Goal: Find specific page/section: Find specific page/section

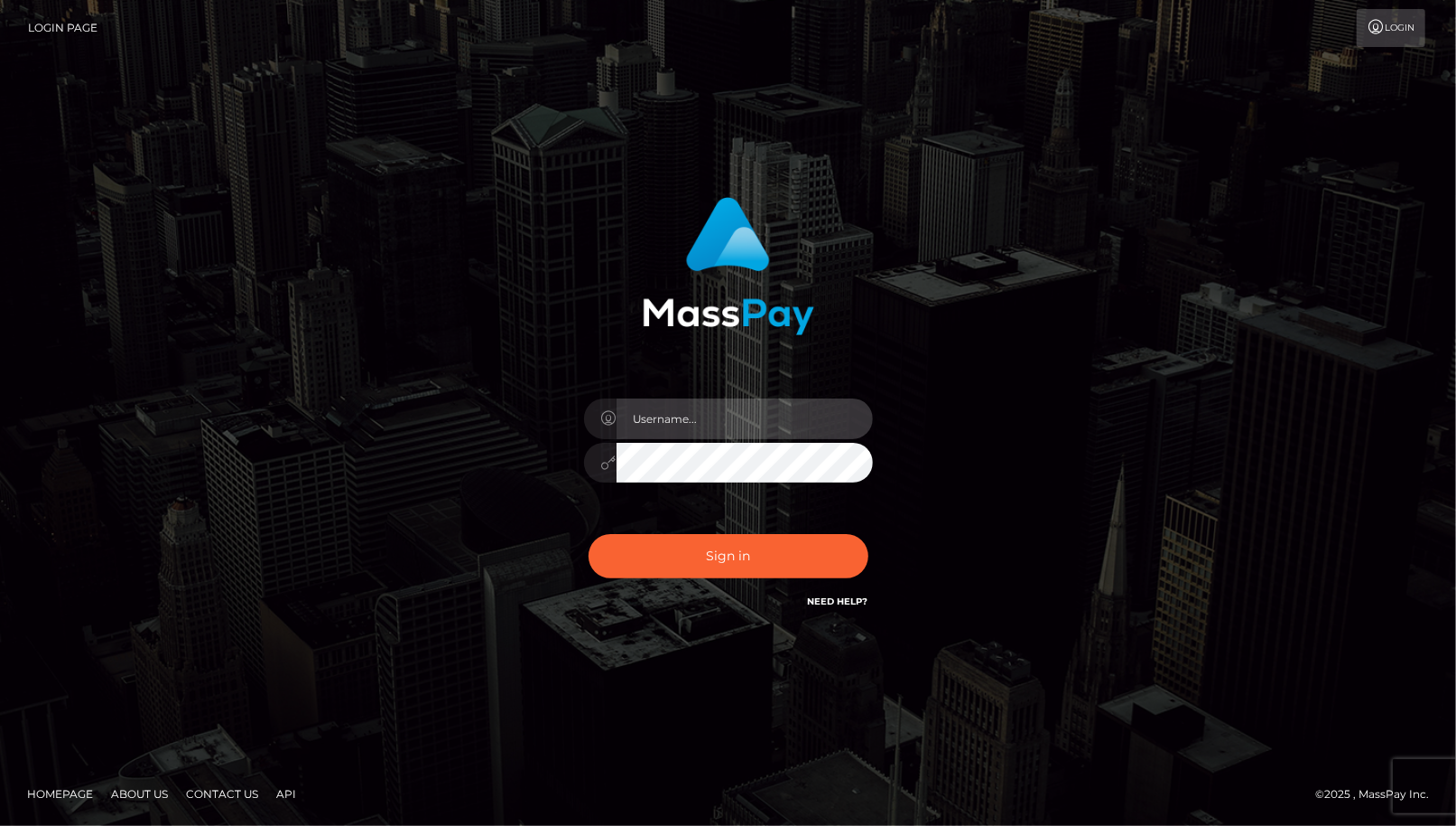
click at [774, 425] on input "text" at bounding box center [745, 419] width 257 height 40
type input "cheli"
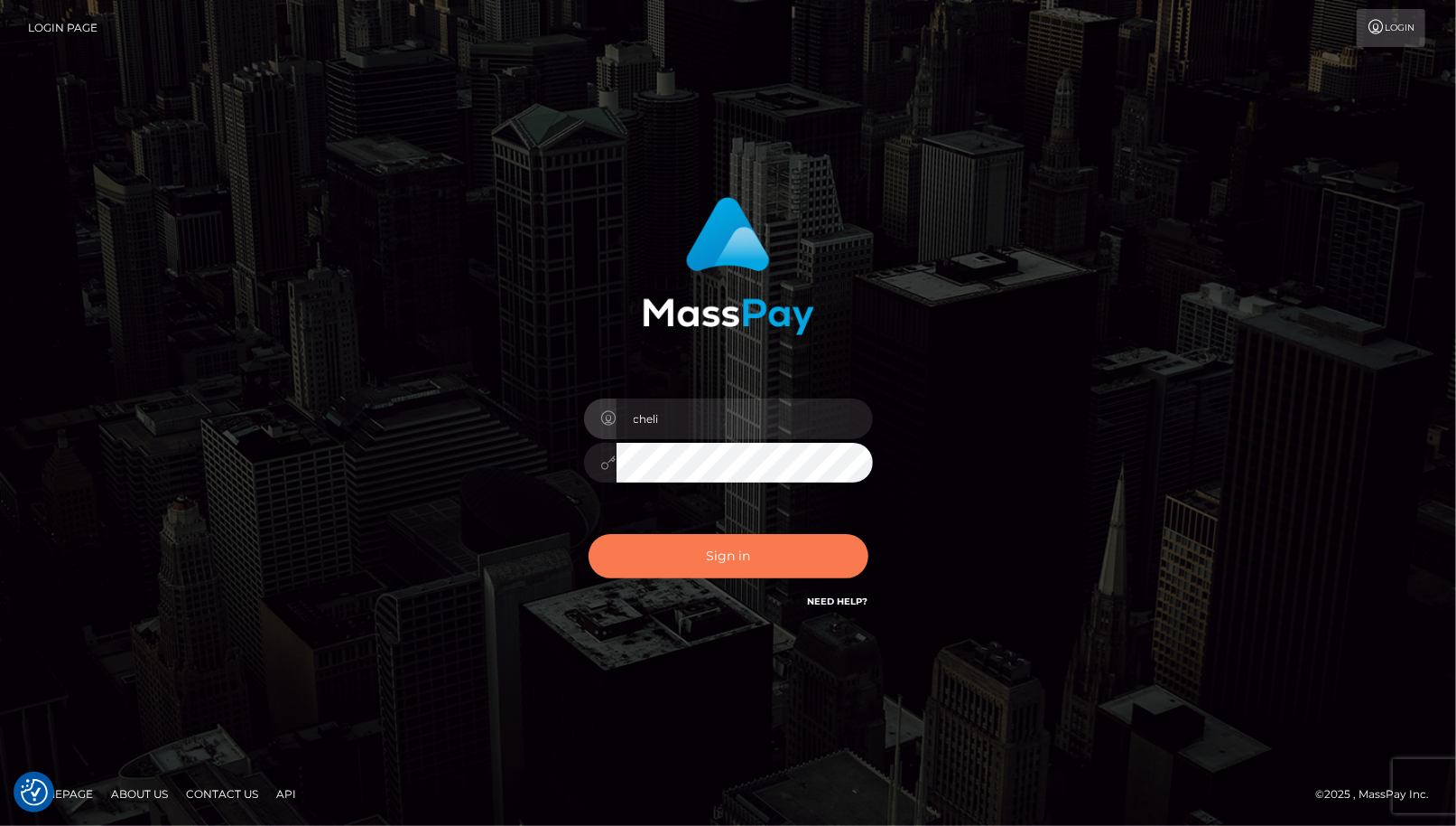
click at [726, 555] on button "Sign in" at bounding box center [729, 556] width 280 height 44
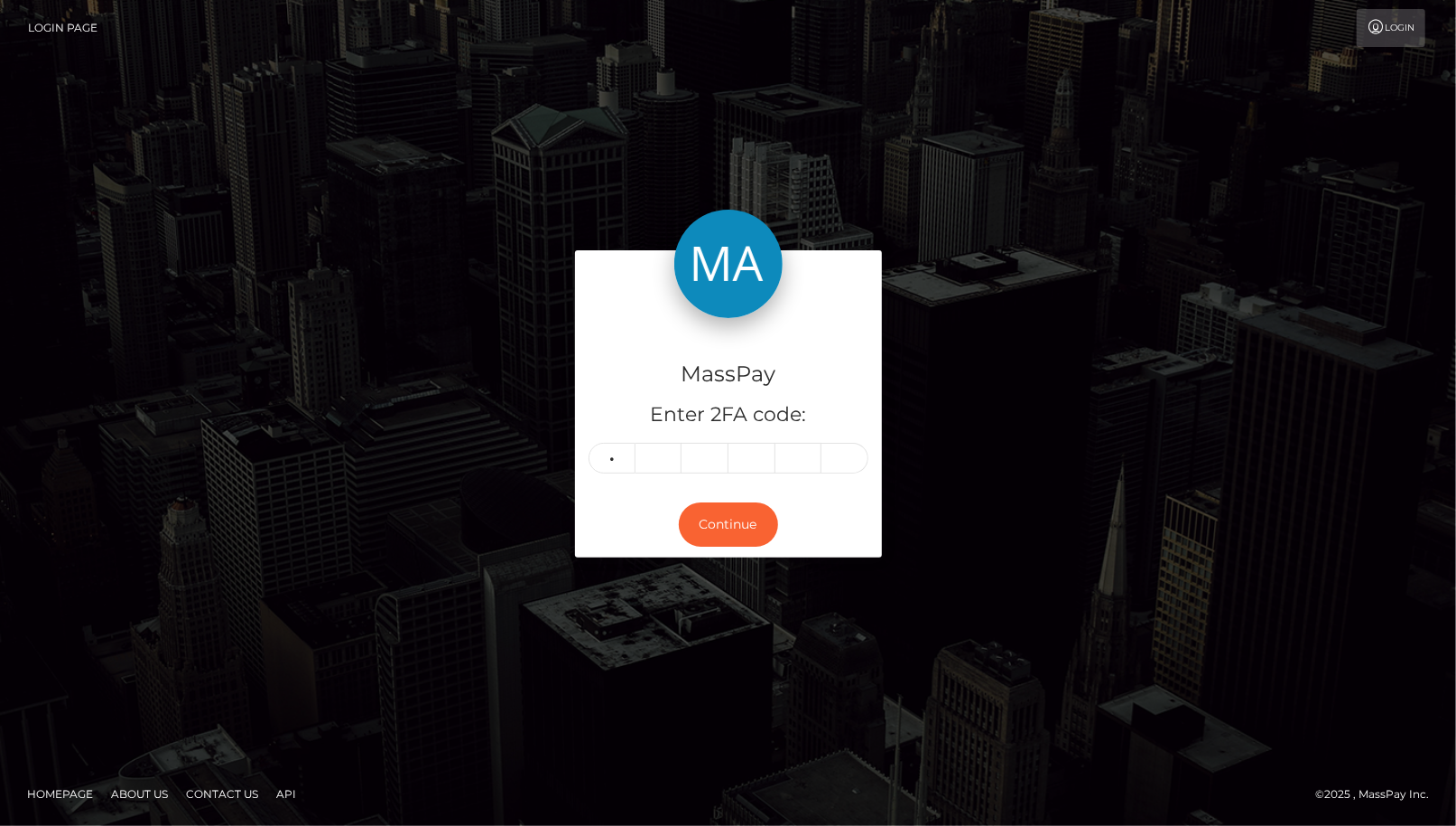
type input "6"
type input "4"
type input "8"
type input "3"
type input "2"
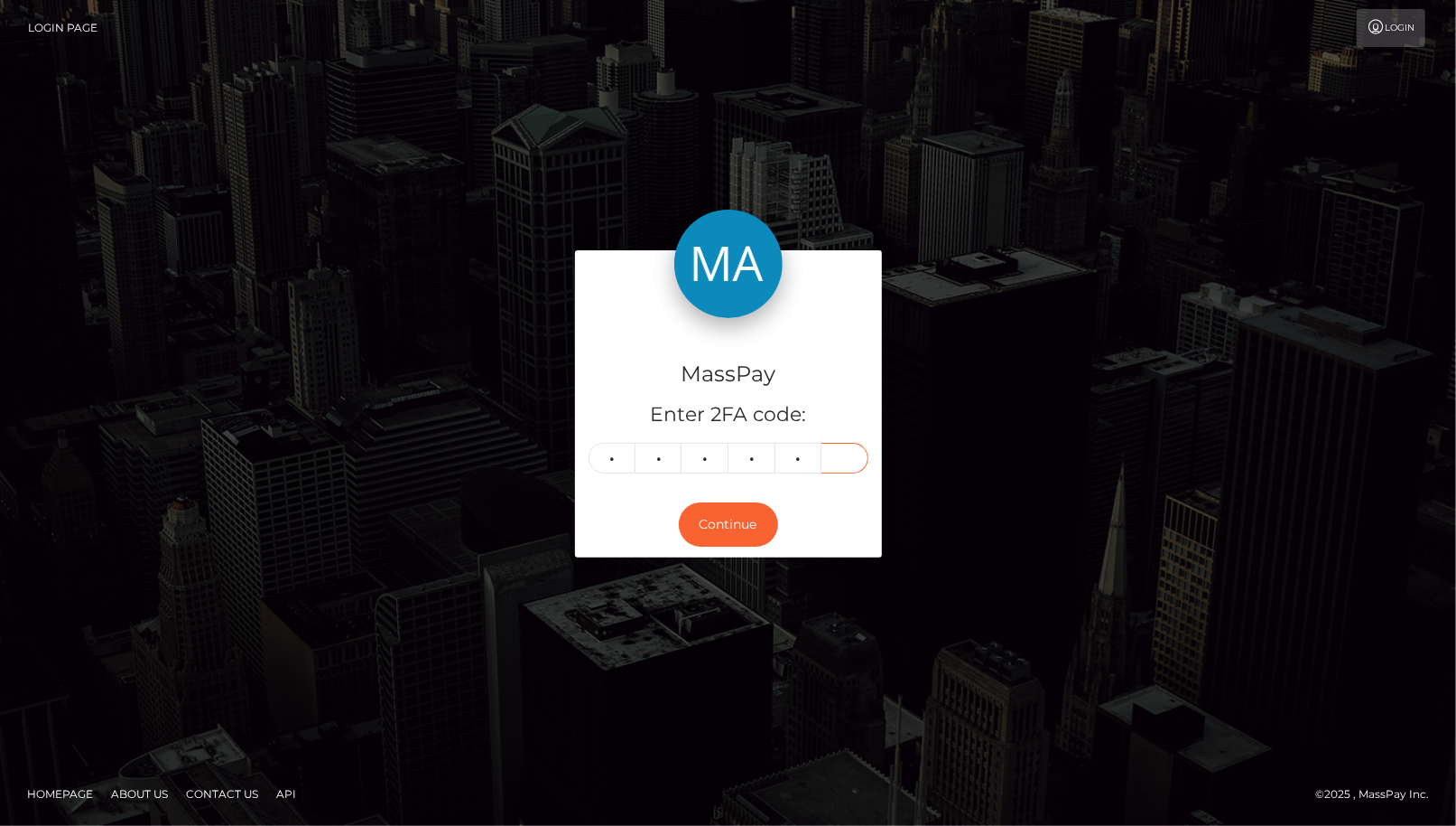
type input "8"
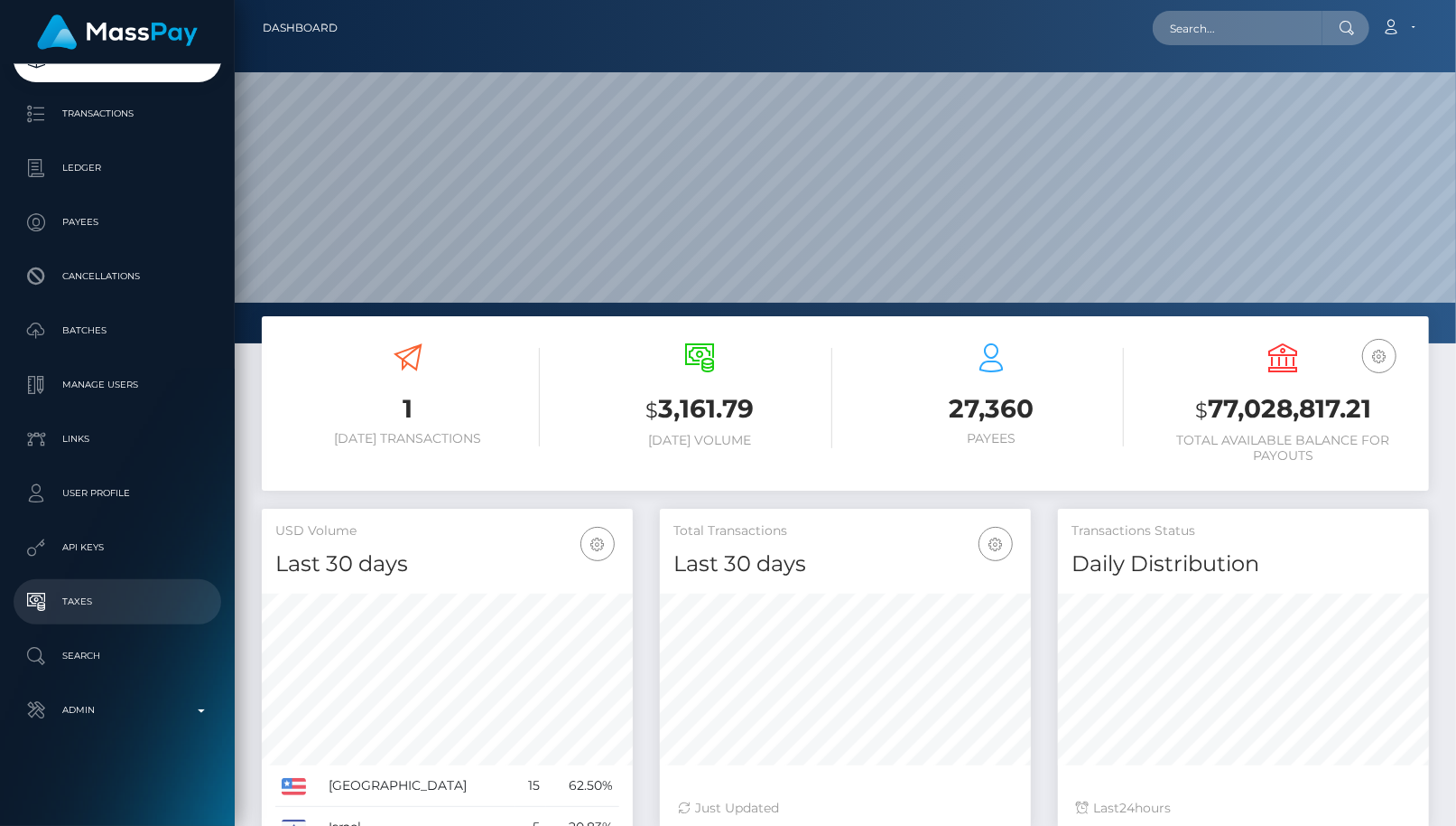
scroll to position [320, 371]
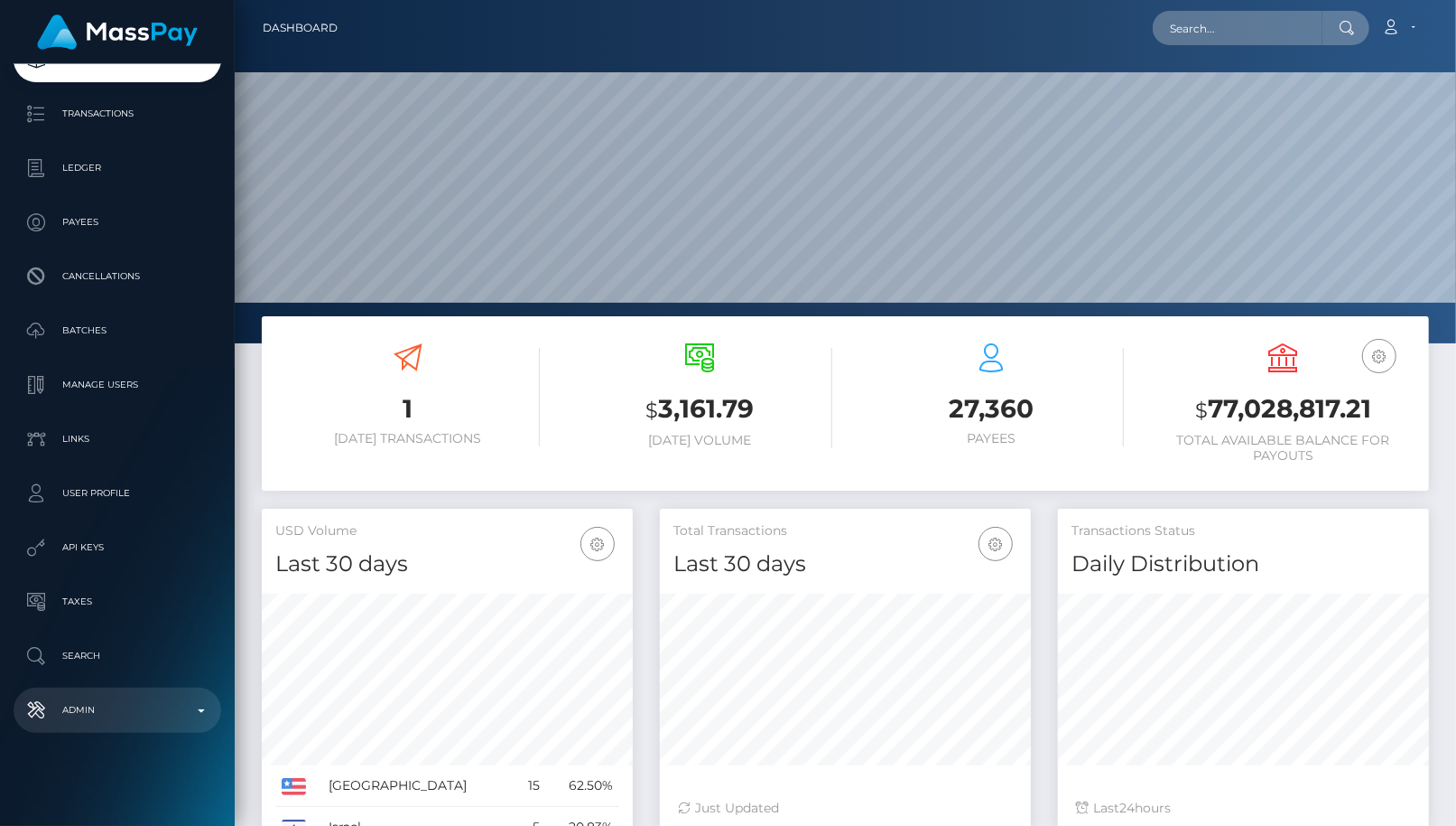
click at [150, 716] on p "Admin" at bounding box center [118, 710] width 193 height 27
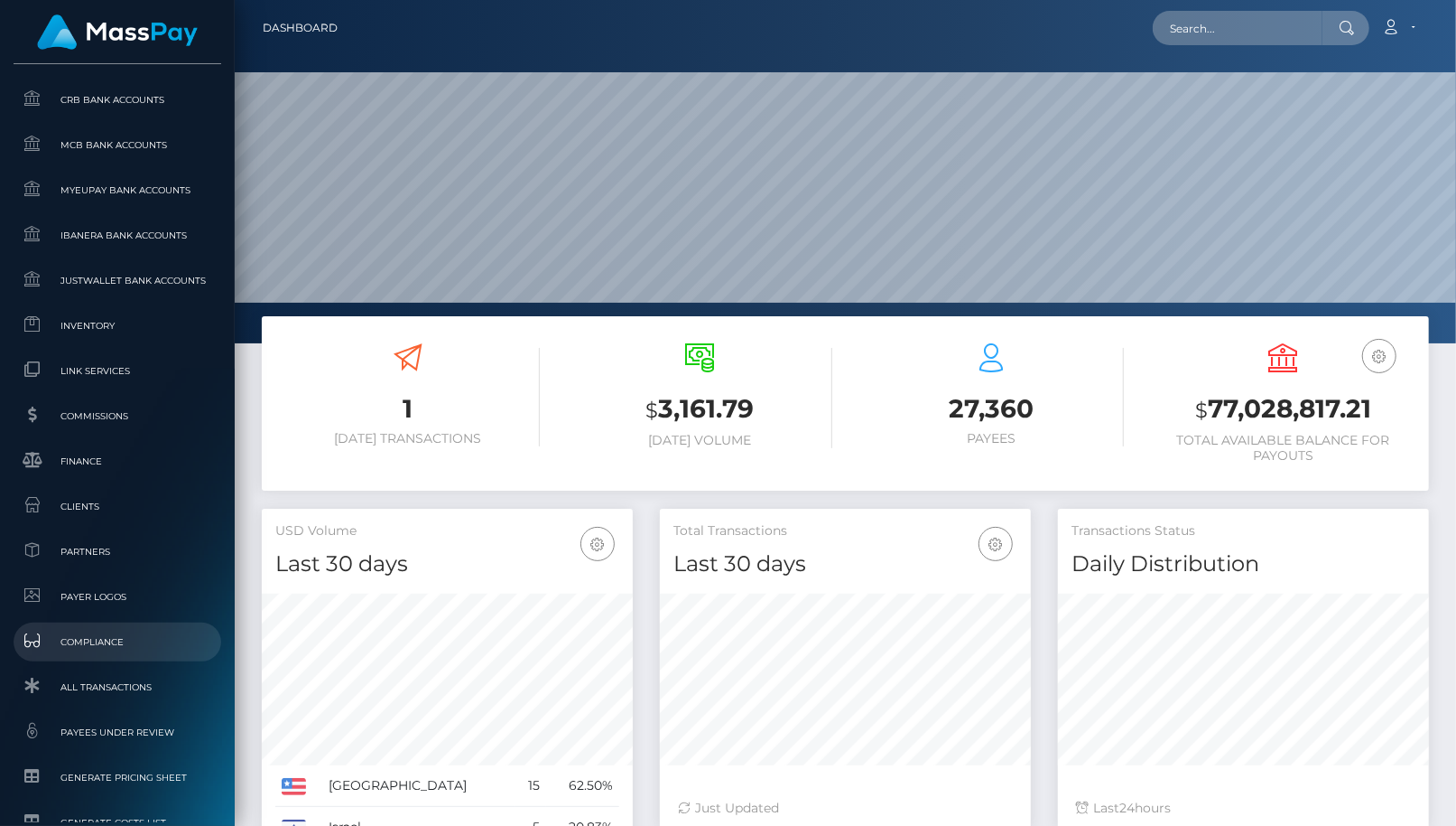
scroll to position [969, 0]
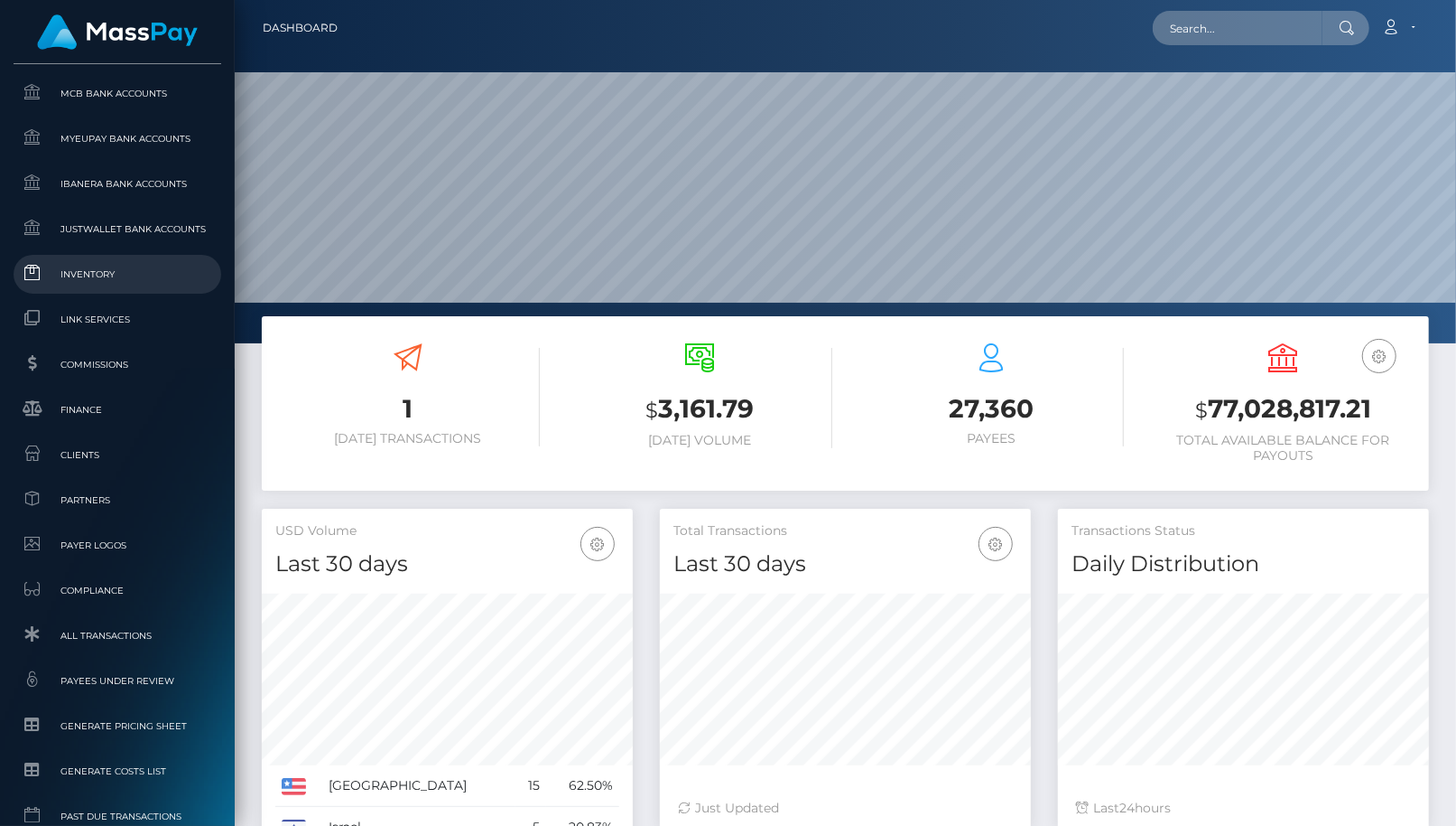
click at [106, 265] on span "Inventory" at bounding box center [118, 274] width 193 height 21
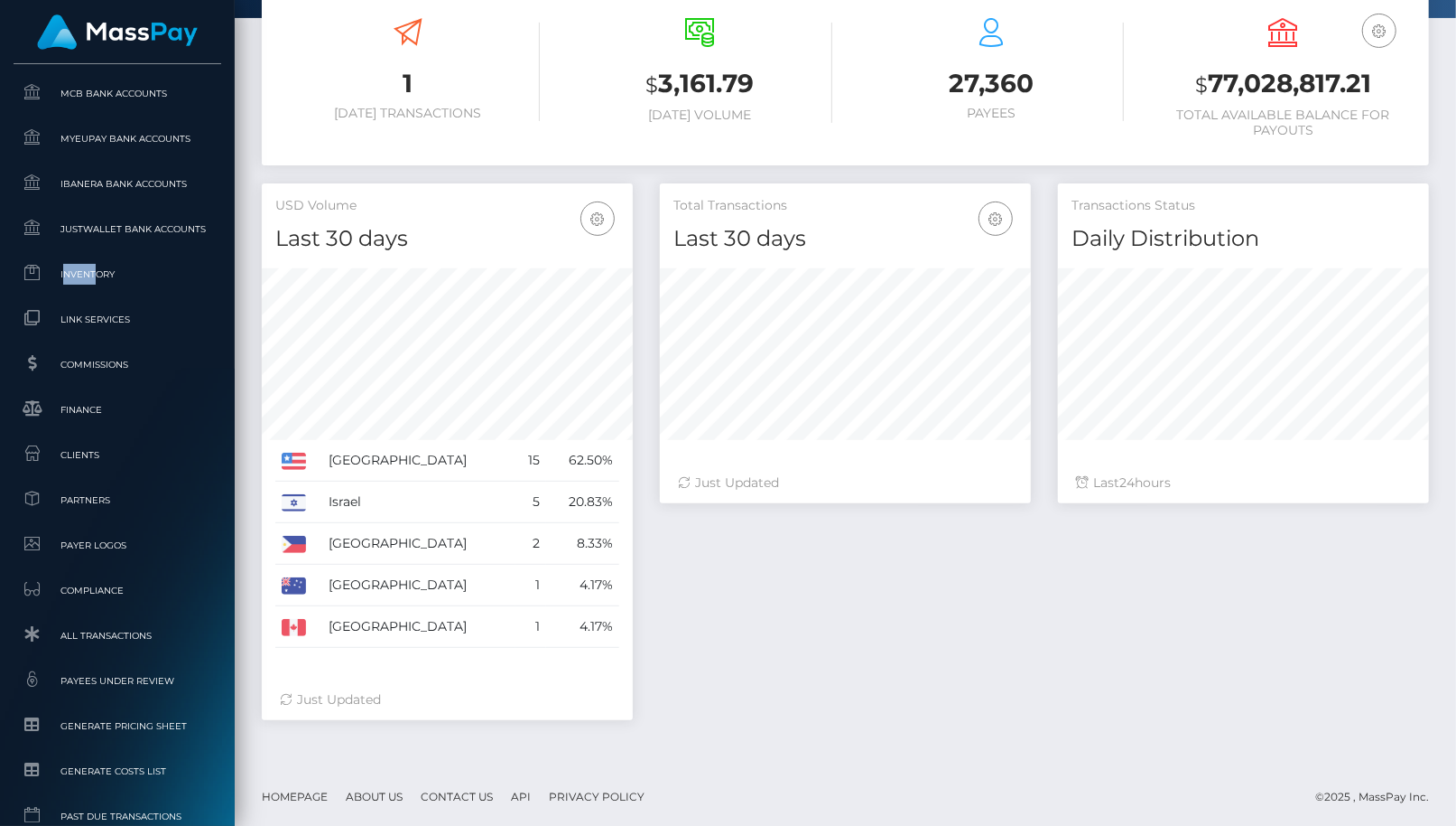
scroll to position [0, 0]
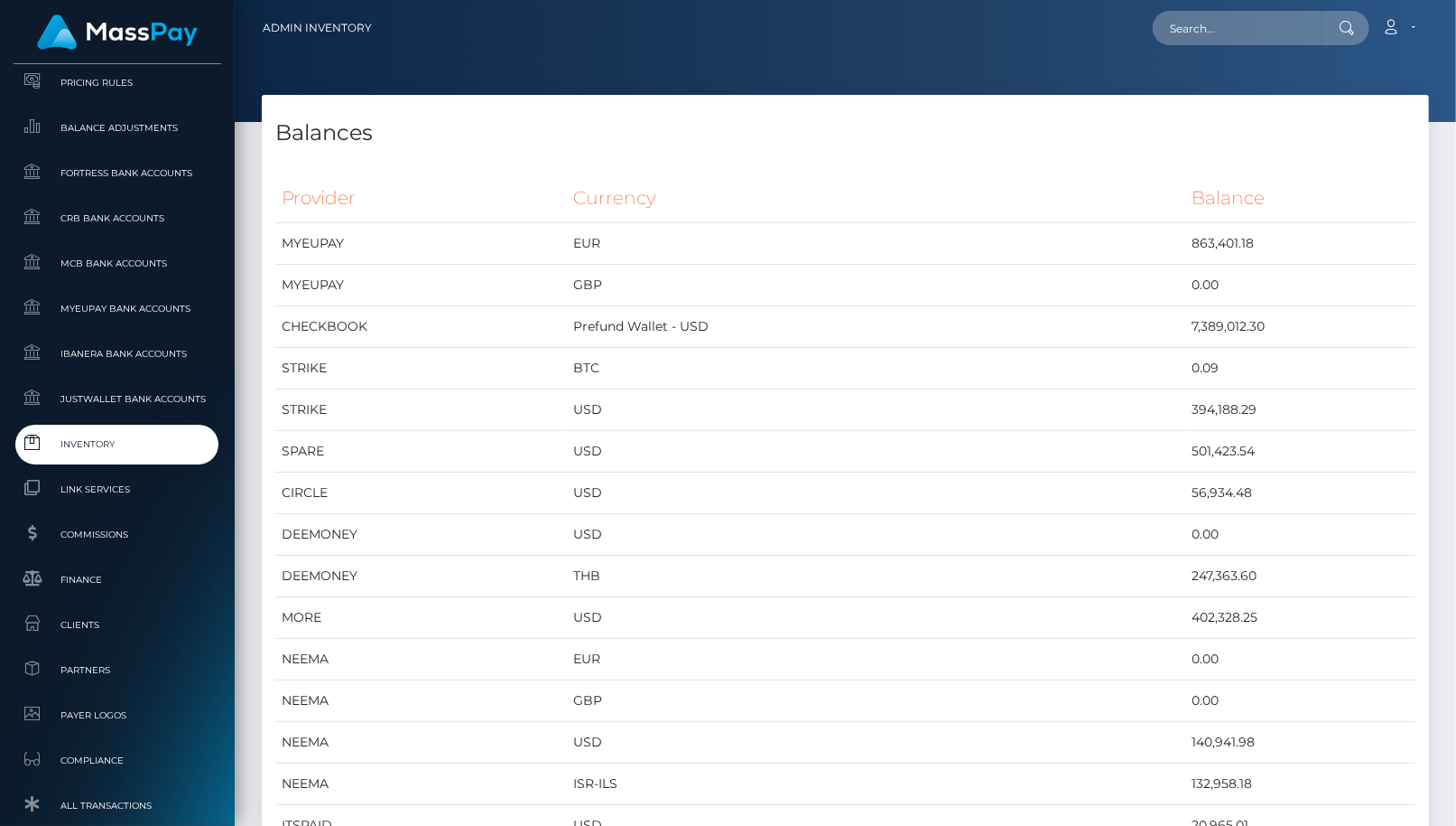
scroll to position [447, 0]
